Goal: Share content: Share content

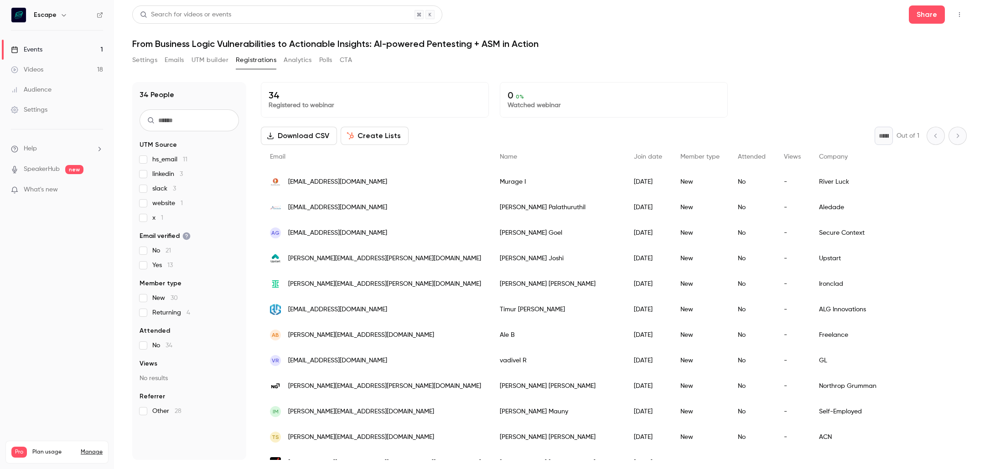
click at [85, 49] on link "Events 1" at bounding box center [57, 50] width 114 height 20
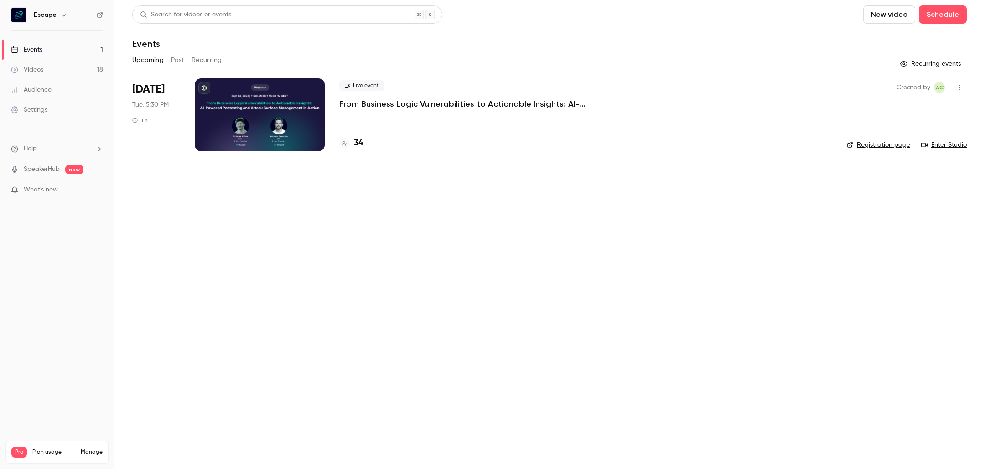
click at [91, 67] on link "Videos 18" at bounding box center [57, 70] width 114 height 20
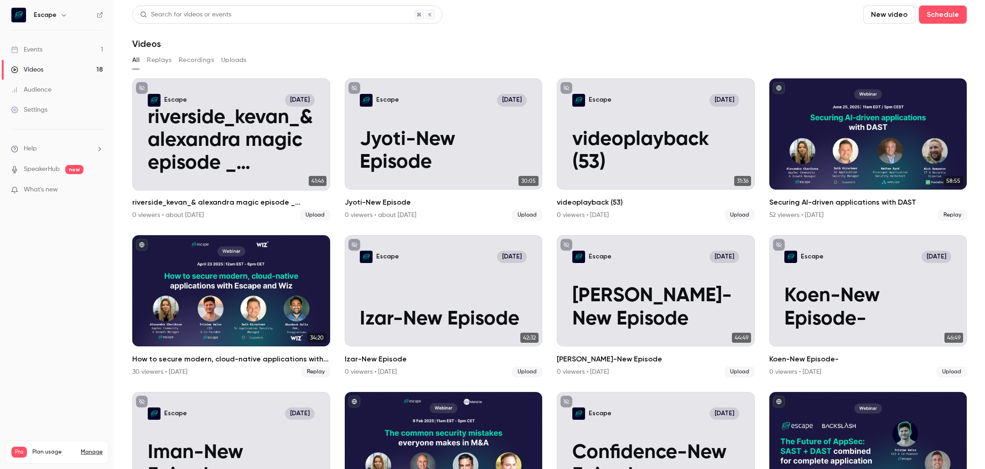
click at [141, 63] on div "All Replays Recordings Uploads" at bounding box center [549, 60] width 835 height 15
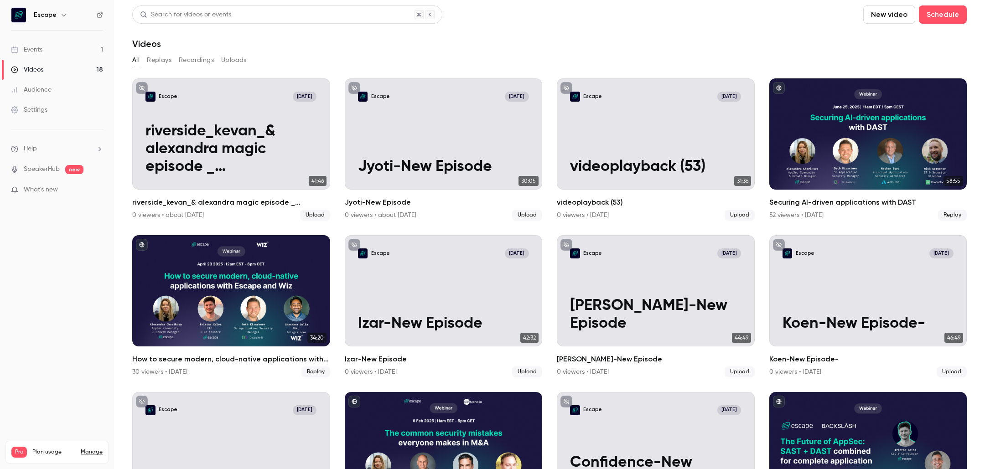
click at [157, 64] on button "Replays" at bounding box center [159, 60] width 25 height 15
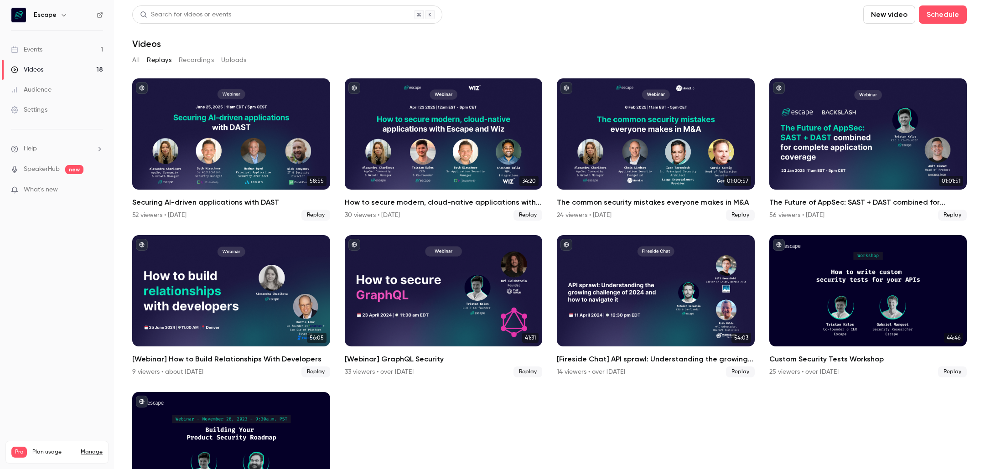
click at [137, 59] on button "All" at bounding box center [135, 60] width 7 height 15
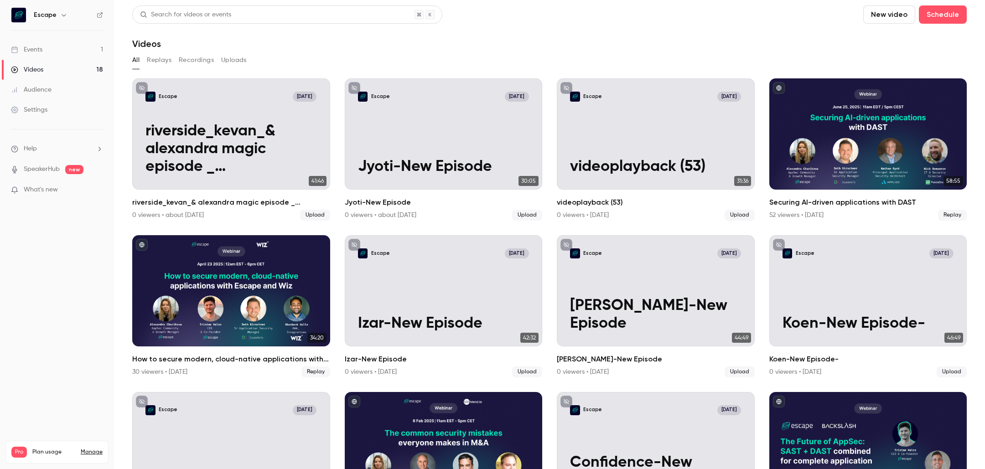
click at [158, 51] on section "Search for videos or events New video Schedule Videos All Replays Recordings Up…" at bounding box center [549, 234] width 835 height 458
click at [158, 57] on button "Replays" at bounding box center [159, 60] width 25 height 15
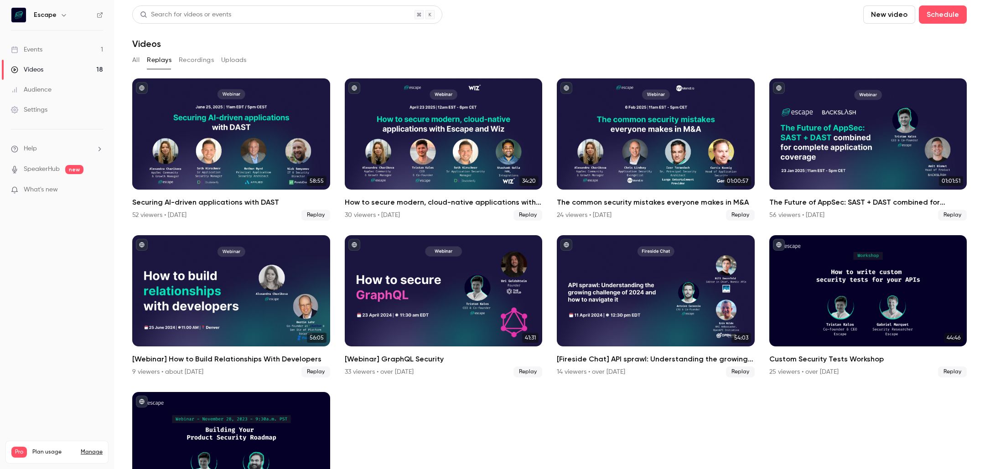
click at [37, 40] on link "Events 1" at bounding box center [57, 50] width 114 height 20
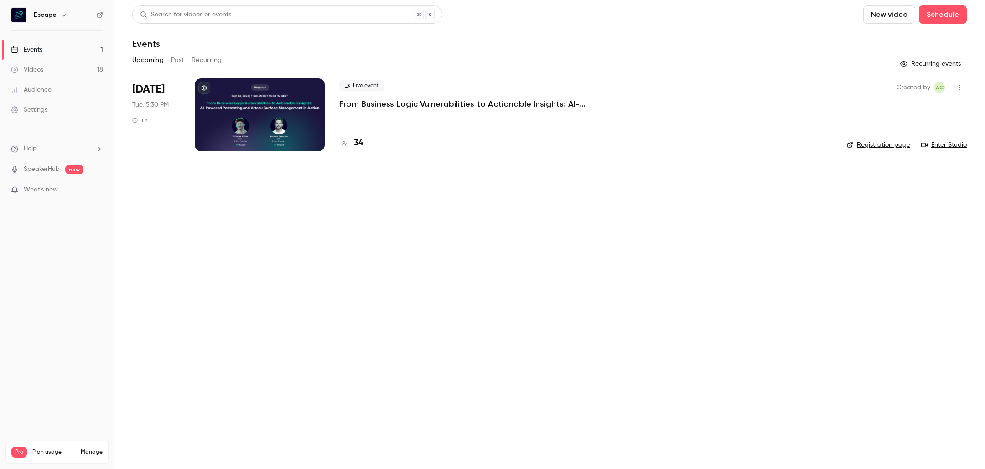
click at [174, 55] on button "Past" at bounding box center [177, 60] width 13 height 15
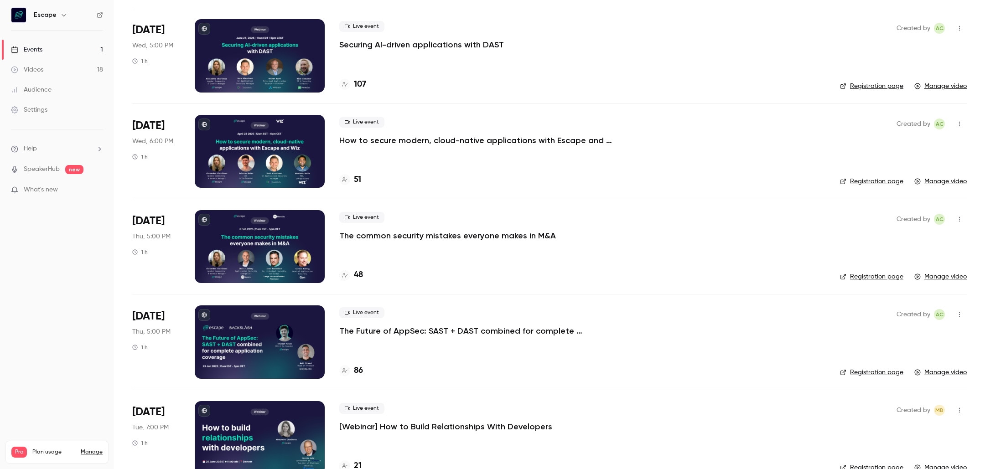
scroll to position [152, 0]
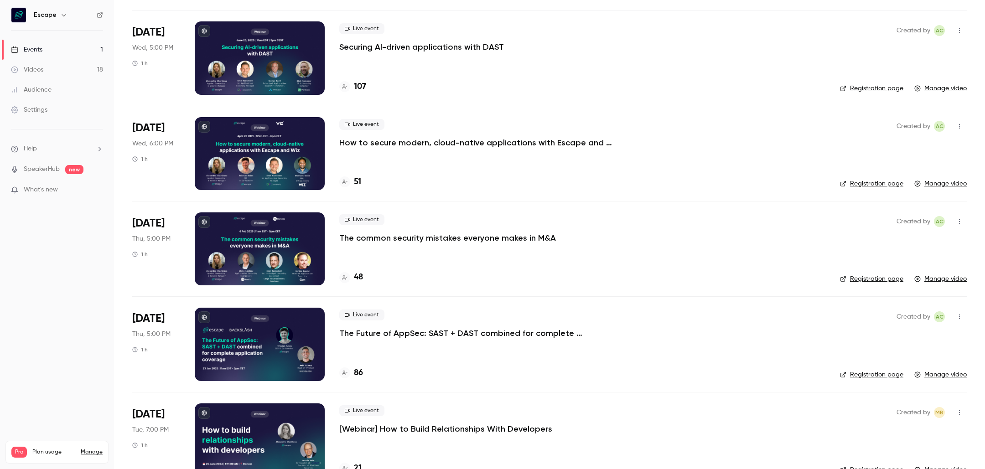
click at [89, 47] on link "Events 1" at bounding box center [57, 50] width 114 height 20
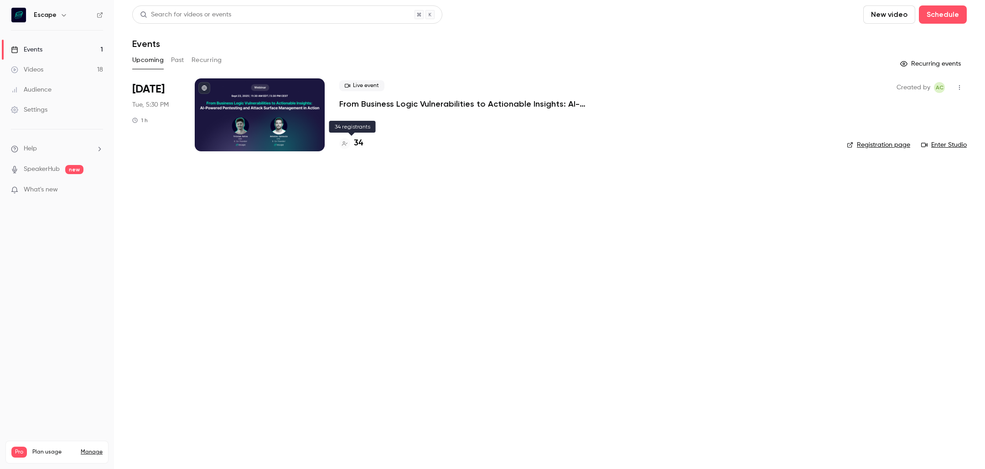
click at [362, 141] on h4 "34" at bounding box center [358, 143] width 9 height 12
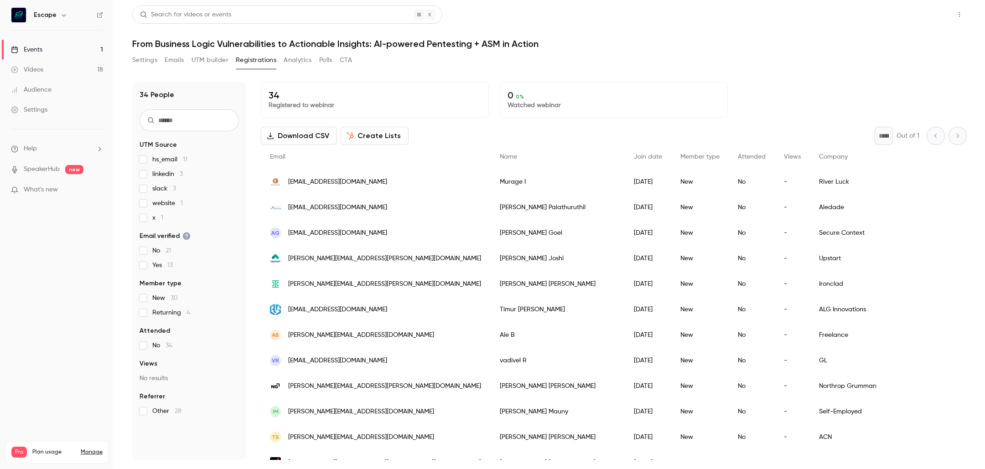
click at [932, 21] on button "Share" at bounding box center [927, 14] width 36 height 18
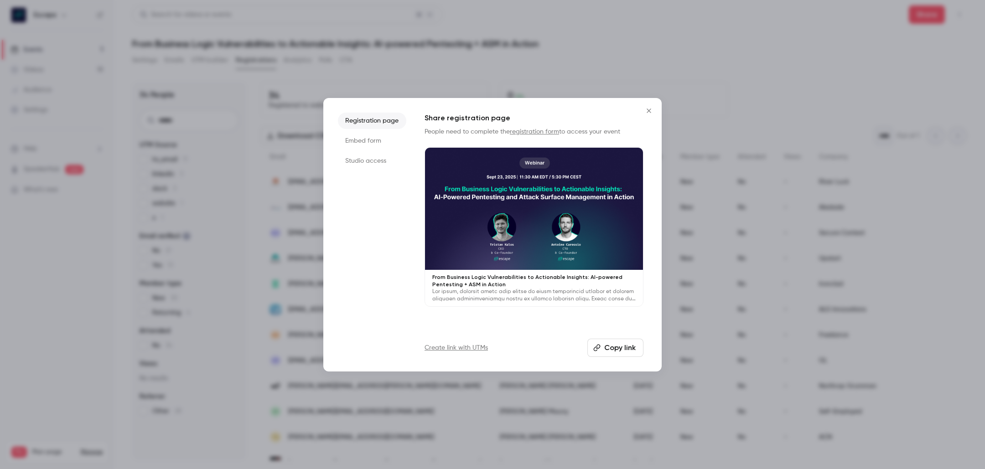
click at [636, 347] on button "Copy link" at bounding box center [616, 348] width 56 height 18
click at [629, 347] on button "Copy link" at bounding box center [616, 348] width 56 height 18
click at [169, 101] on div at bounding box center [492, 234] width 985 height 469
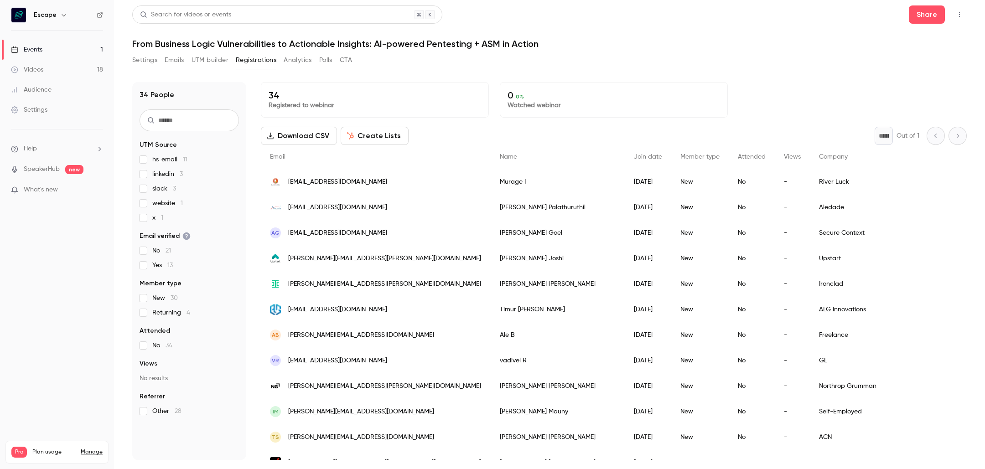
click at [263, 59] on button "Registrations" at bounding box center [256, 60] width 41 height 15
click at [146, 61] on button "Settings" at bounding box center [144, 60] width 25 height 15
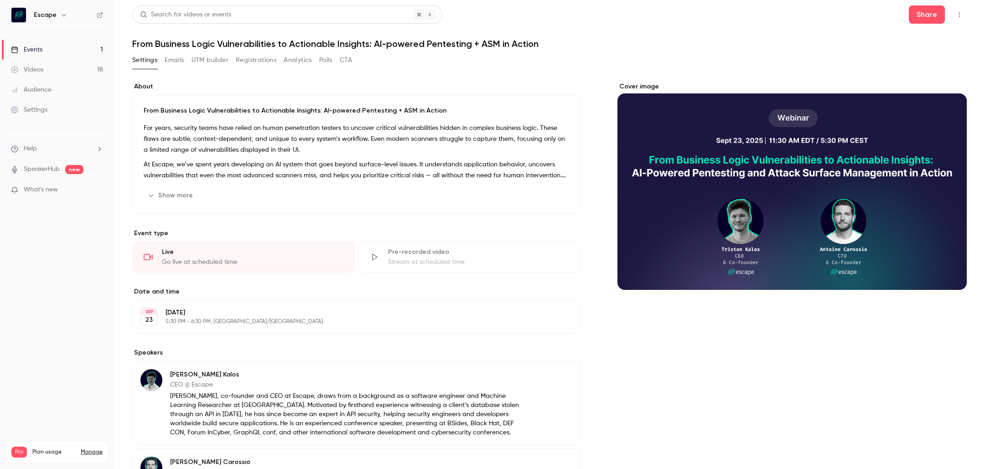
click at [265, 61] on button "Registrations" at bounding box center [256, 60] width 41 height 15
